Goal: Navigation & Orientation: Find specific page/section

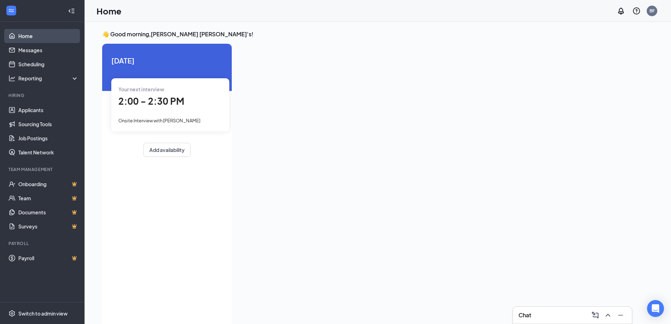
click at [35, 33] on link "Home" at bounding box center [48, 36] width 60 height 14
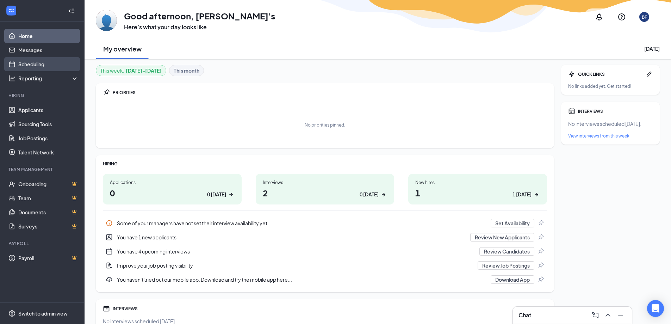
click at [37, 62] on link "Scheduling" at bounding box center [48, 64] width 60 height 14
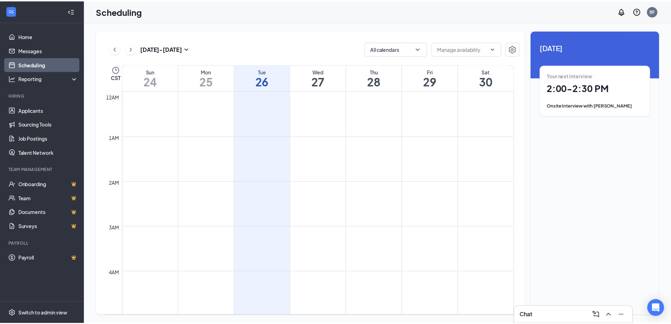
scroll to position [346, 0]
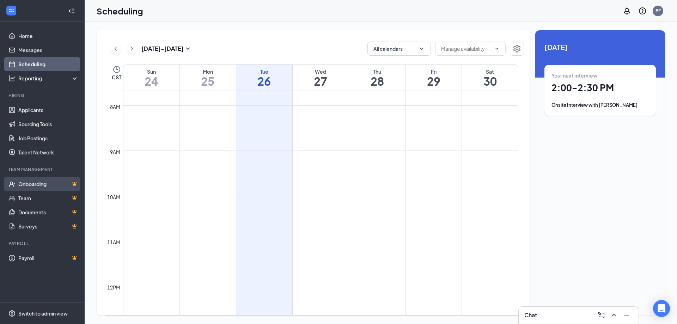
click at [43, 186] on link "Onboarding" at bounding box center [48, 184] width 60 height 14
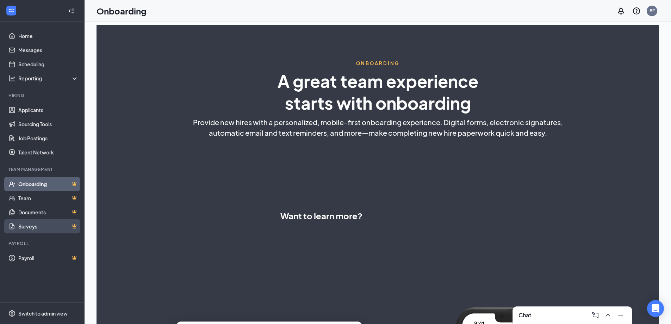
select select "US"
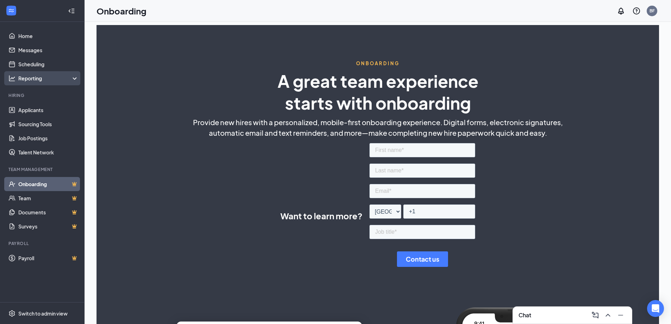
click at [37, 78] on div "Reporting" at bounding box center [48, 78] width 61 height 7
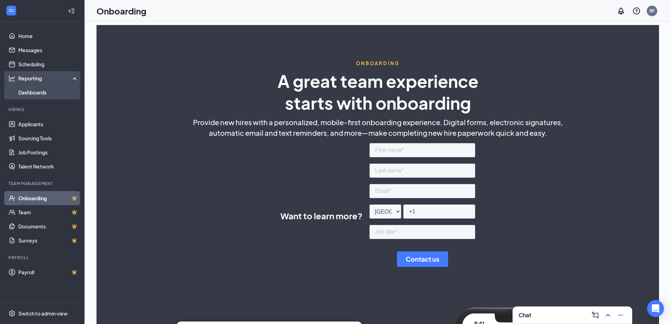
click at [41, 93] on link "Dashboards" at bounding box center [48, 92] width 60 height 14
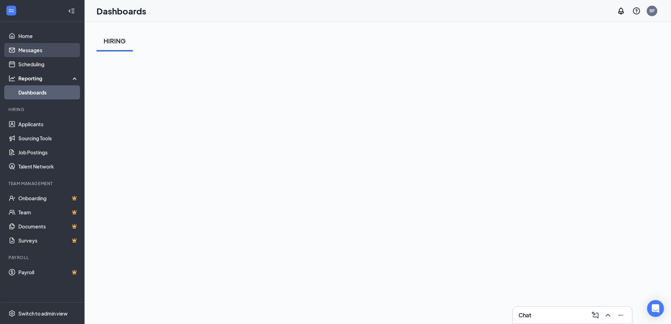
click at [36, 51] on link "Messages" at bounding box center [48, 50] width 60 height 14
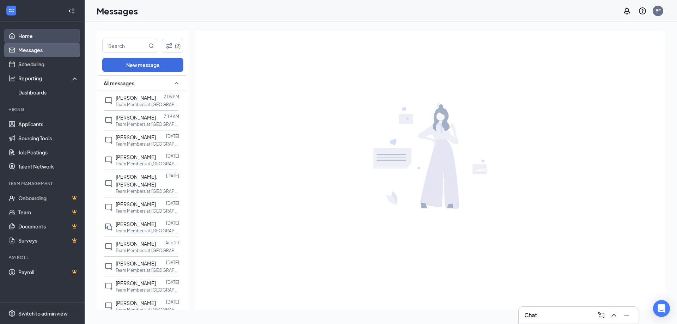
click at [38, 33] on link "Home" at bounding box center [48, 36] width 60 height 14
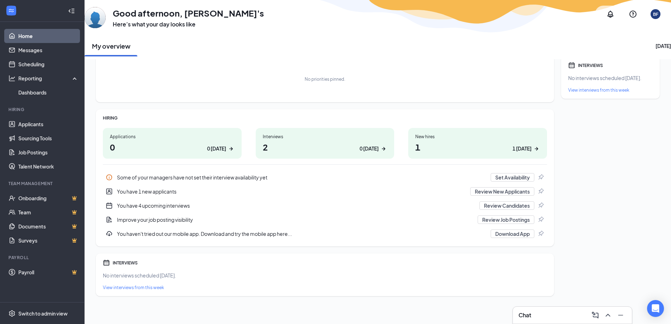
scroll to position [46, 0]
click at [19, 129] on link "Applicants" at bounding box center [48, 124] width 60 height 14
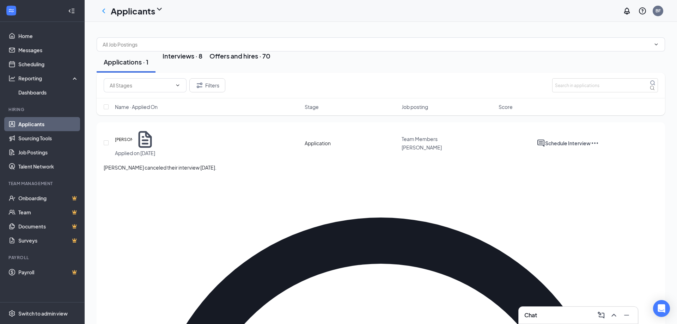
click at [40, 126] on link "Applicants" at bounding box center [48, 124] width 60 height 14
click at [47, 129] on link "Applicants" at bounding box center [48, 124] width 60 height 14
click at [202, 73] on button "Interviews · 8" at bounding box center [182, 61] width 40 height 21
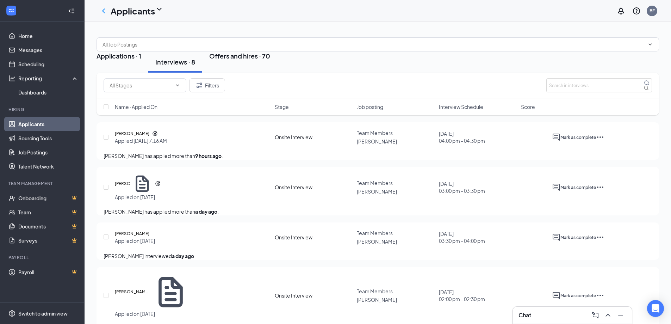
click at [234, 73] on button "Offers and hires · 70" at bounding box center [239, 61] width 61 height 21
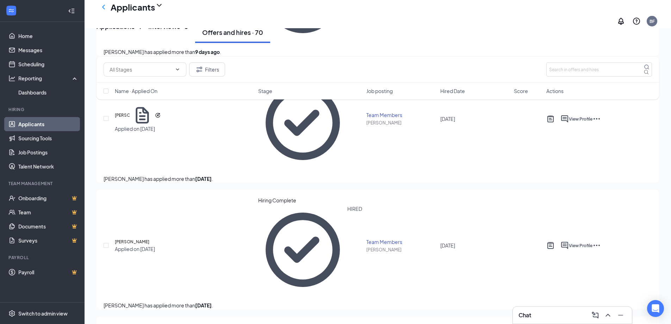
scroll to position [815, 0]
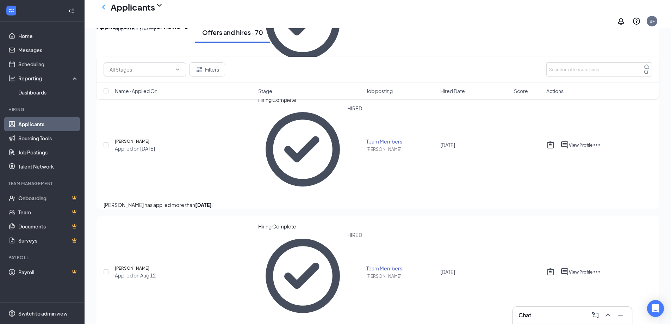
click at [180, 37] on div "Interviews · 8" at bounding box center [168, 32] width 40 height 21
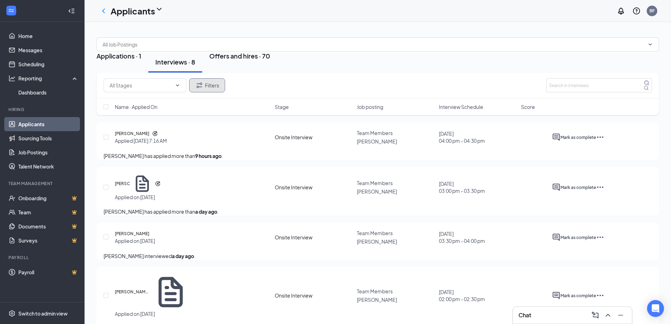
click at [218, 92] on button "Filters" at bounding box center [207, 85] width 36 height 14
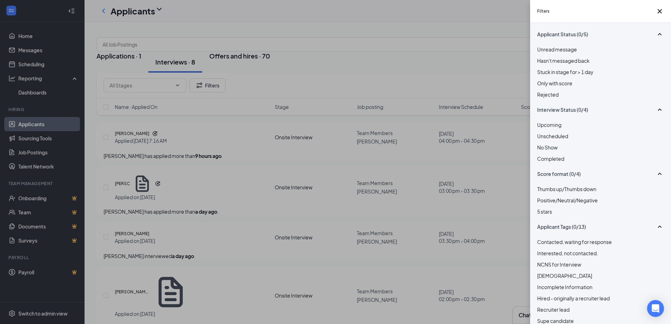
click at [540, 105] on div "Unread message Hasn't messaged back Stuck in stage for > 1 day Only with score …" at bounding box center [600, 75] width 127 height 60
click at [540, 91] on div at bounding box center [600, 91] width 127 height 0
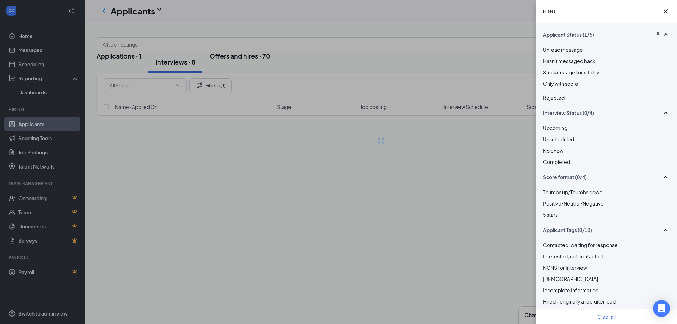
click at [490, 89] on div "Filters Applicant Status (1/5) Unread message Hasn't messaged back Stuck in sta…" at bounding box center [338, 162] width 677 height 324
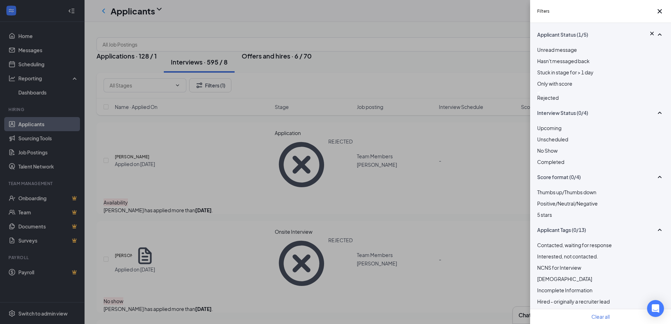
click at [486, 156] on div "Filters Applicant Status (1/5) Unread message Hasn't messaged back Stuck in sta…" at bounding box center [335, 162] width 671 height 324
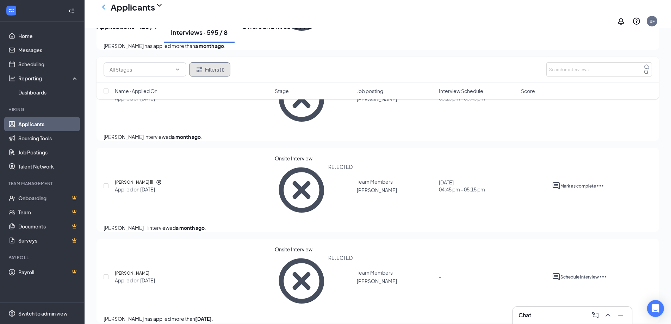
scroll to position [4827, 0]
